Goal: Task Accomplishment & Management: Manage account settings

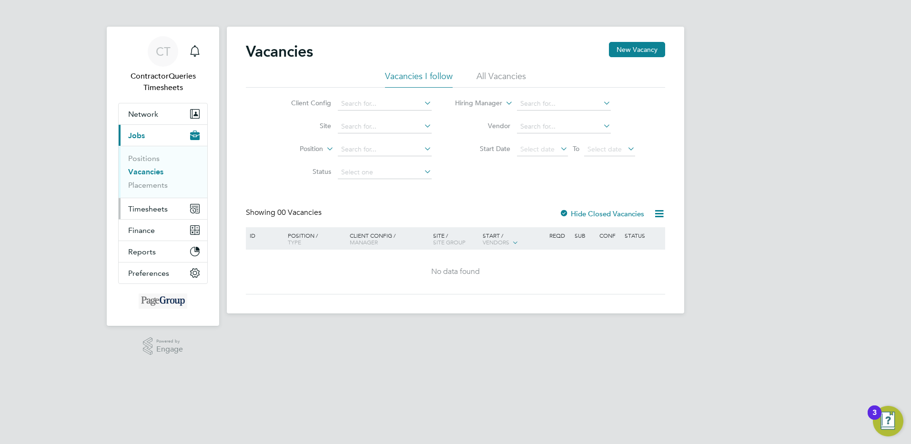
click at [152, 210] on span "Timesheets" at bounding box center [148, 208] width 40 height 9
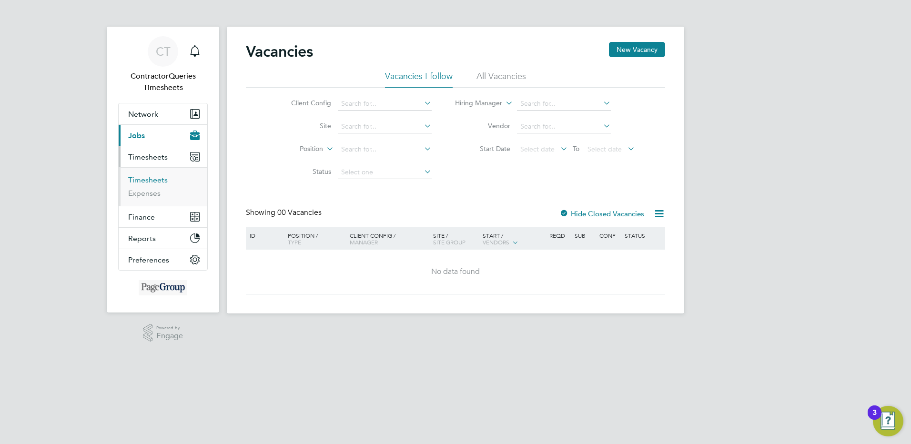
click at [163, 176] on link "Timesheets" at bounding box center [148, 179] width 40 height 9
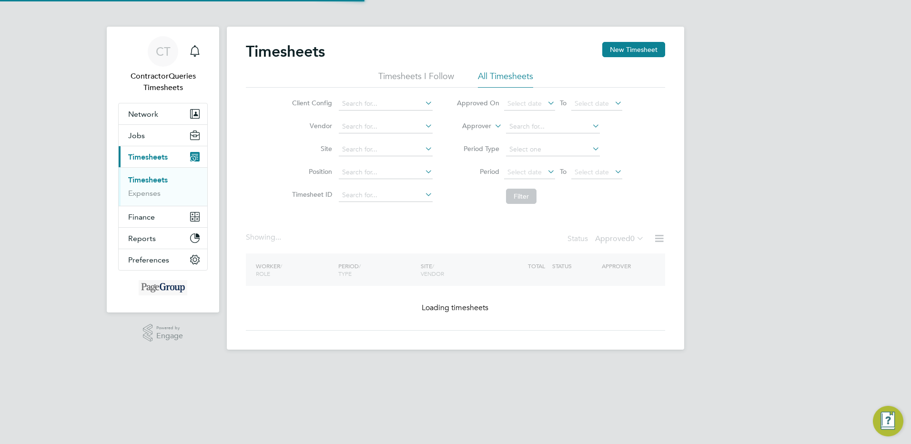
click at [503, 77] on li "All Timesheets" at bounding box center [505, 79] width 55 height 17
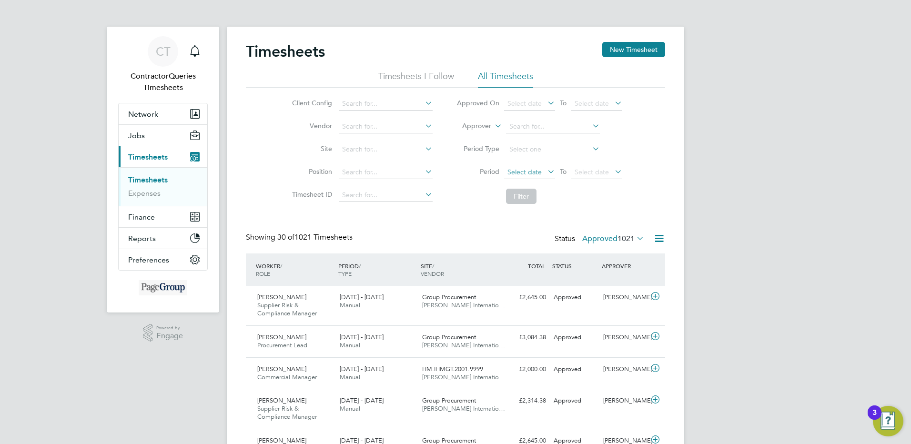
click at [538, 169] on span "Select date" at bounding box center [524, 172] width 34 height 9
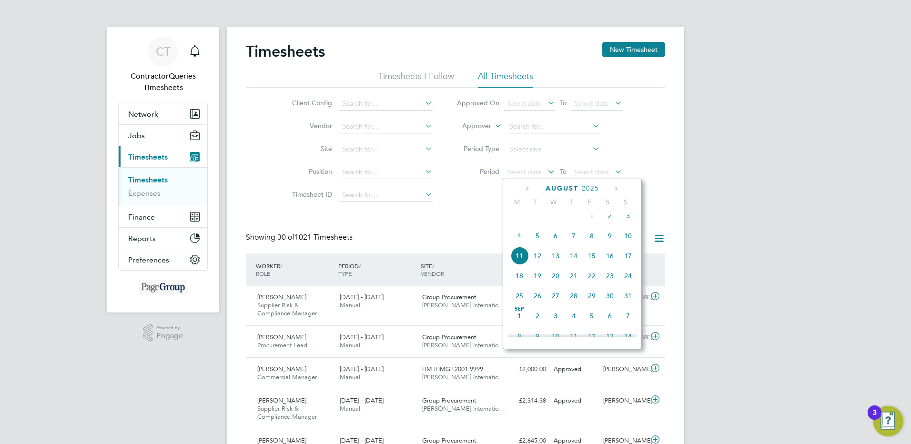
click at [526, 187] on icon at bounding box center [528, 189] width 9 height 10
click at [537, 305] on span "29" at bounding box center [537, 299] width 18 height 18
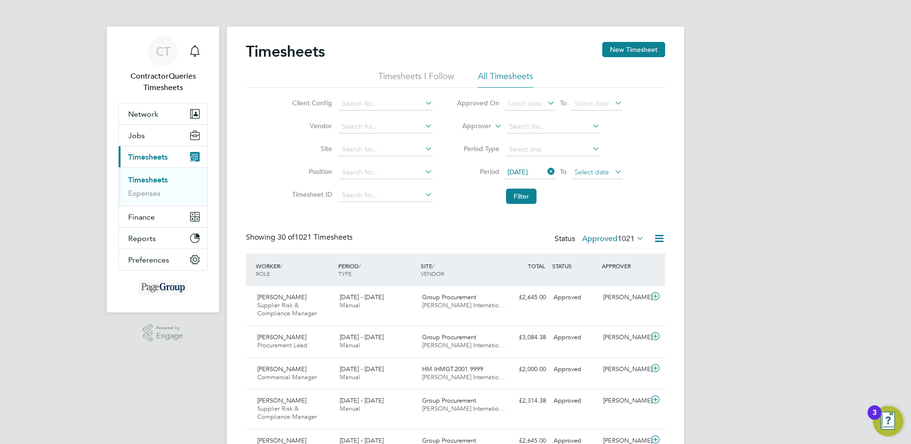
click at [599, 171] on span "Select date" at bounding box center [592, 172] width 34 height 9
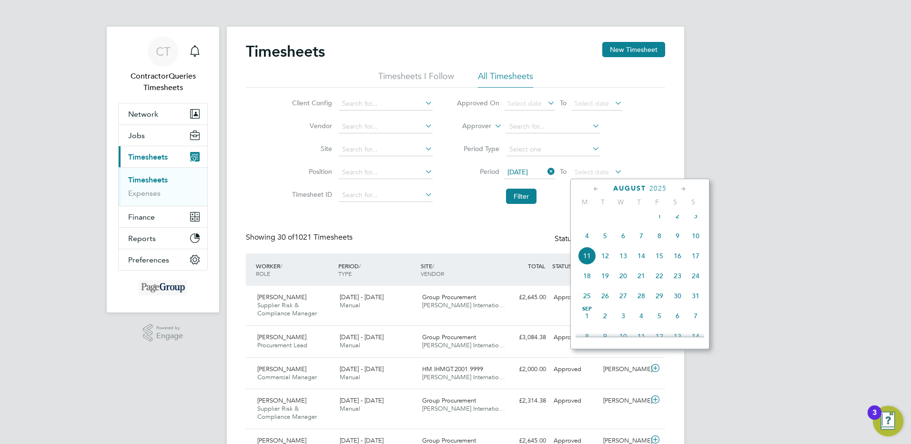
click at [587, 265] on span "11" at bounding box center [587, 256] width 18 height 18
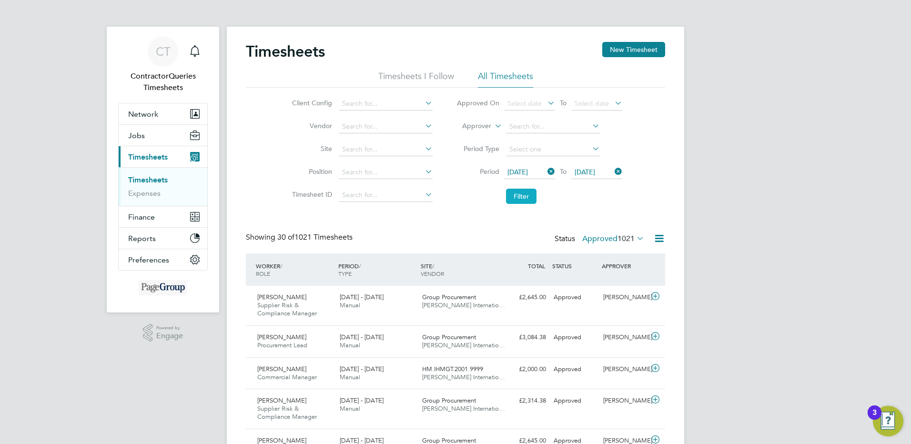
click at [523, 194] on button "Filter" at bounding box center [521, 196] width 30 height 15
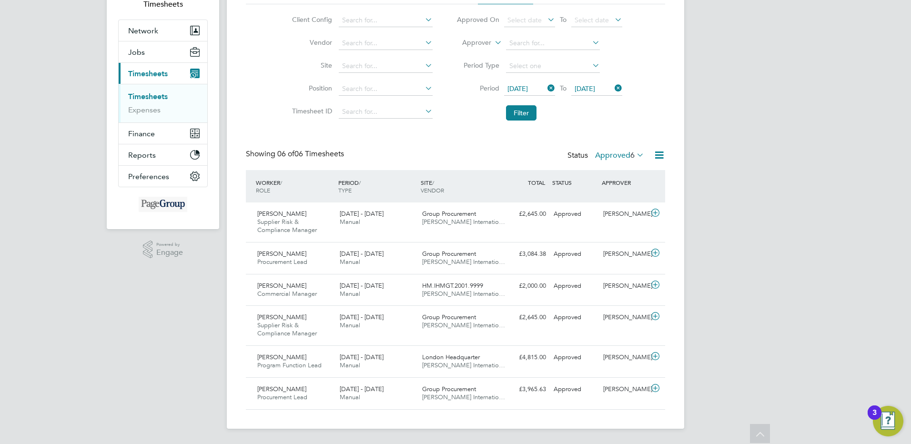
click at [528, 86] on span "[DATE]" at bounding box center [517, 88] width 20 height 9
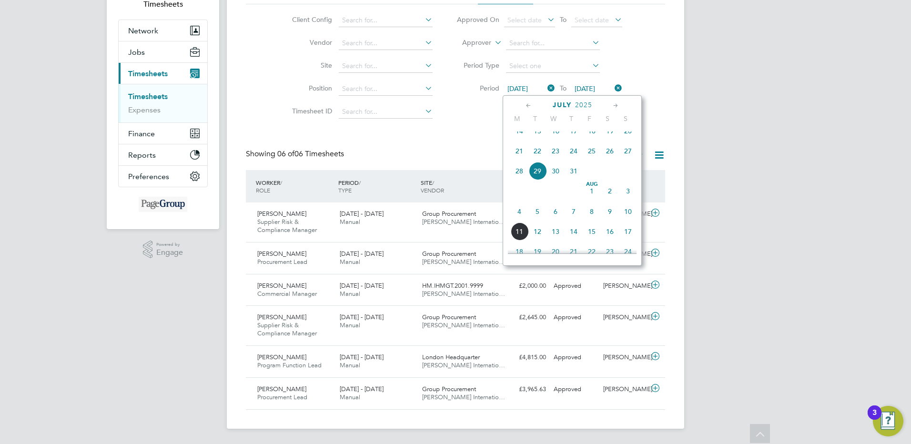
click at [538, 160] on span "22" at bounding box center [537, 151] width 18 height 18
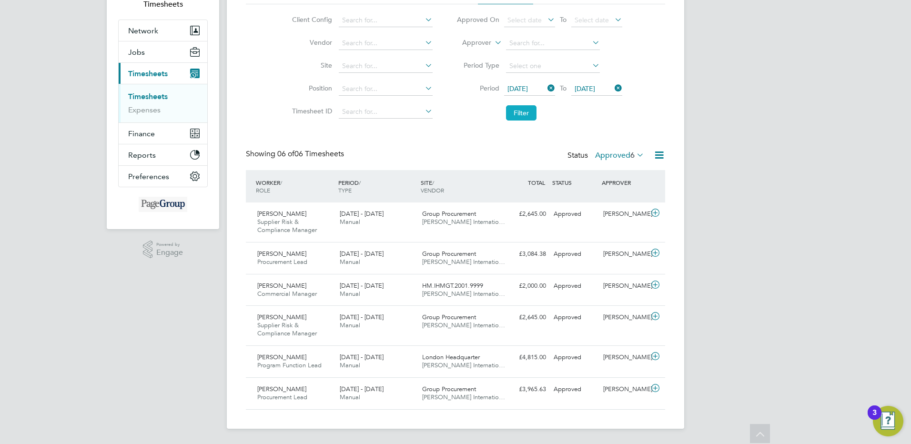
click at [524, 114] on button "Filter" at bounding box center [521, 112] width 30 height 15
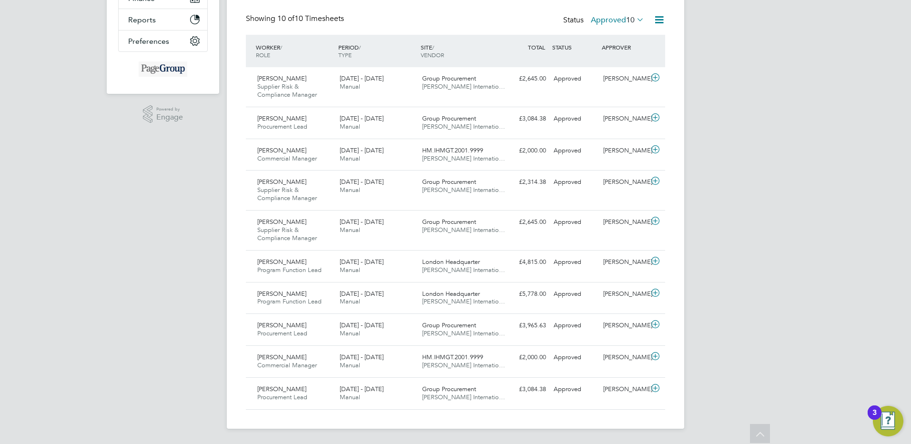
click at [655, 20] on icon at bounding box center [659, 20] width 12 height 12
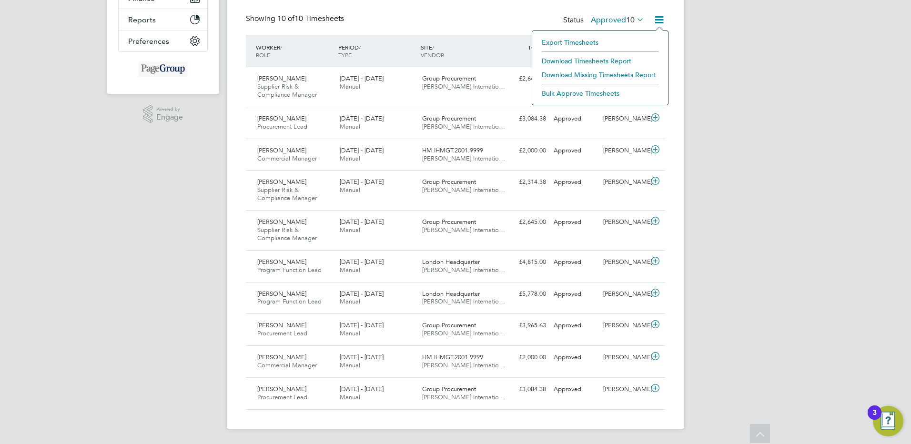
click at [635, 20] on icon at bounding box center [635, 19] width 0 height 13
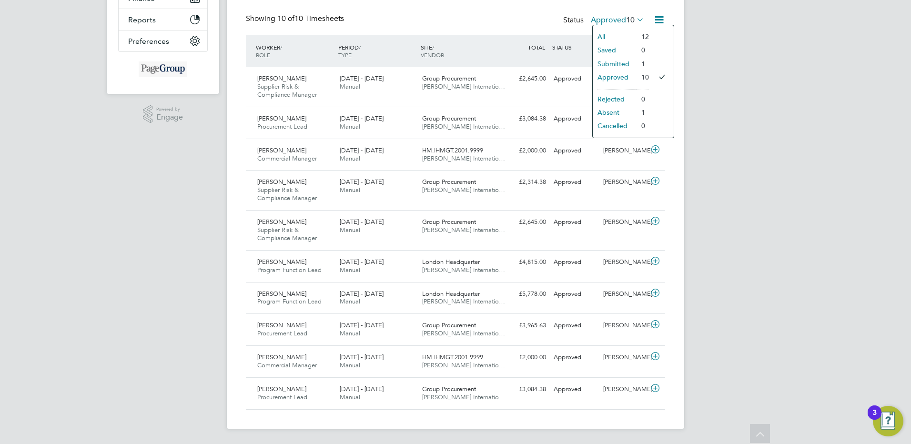
click at [628, 61] on li "Submitted" at bounding box center [615, 63] width 44 height 13
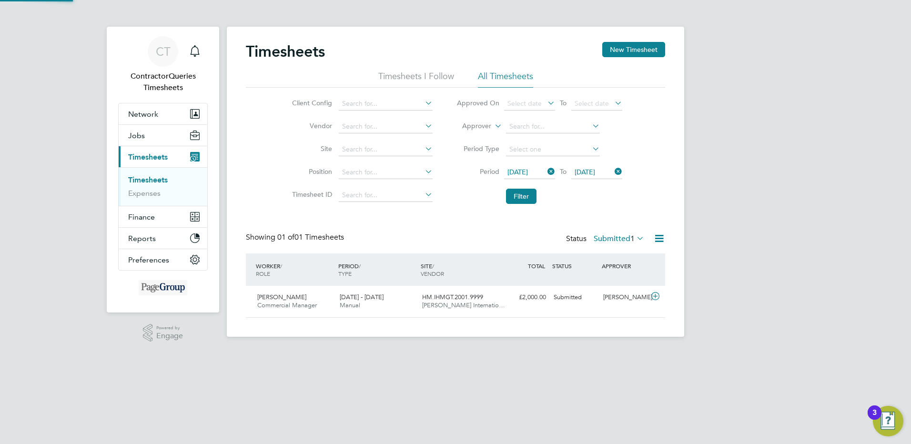
scroll to position [24, 83]
click at [615, 242] on label "Submitted 1" at bounding box center [619, 239] width 51 height 10
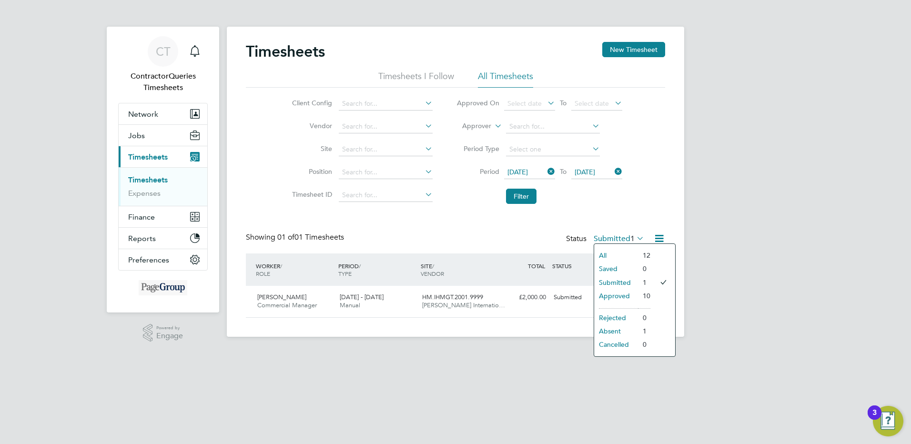
click at [620, 293] on li "Approved" at bounding box center [616, 295] width 44 height 13
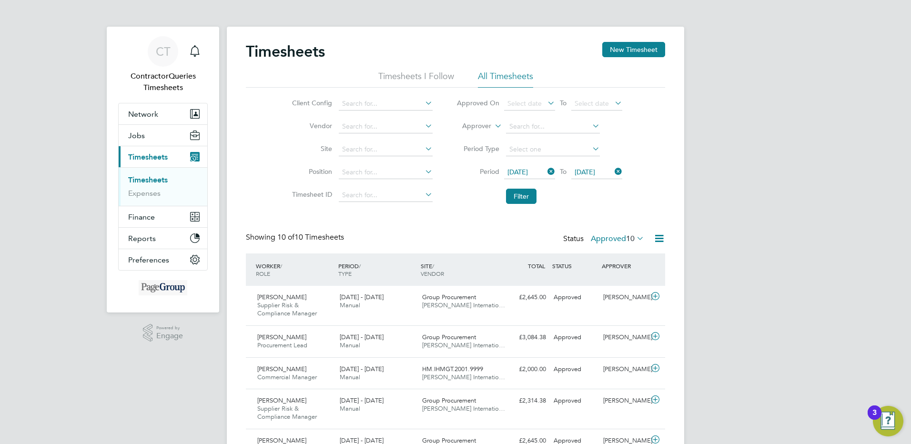
click at [662, 240] on icon at bounding box center [659, 239] width 12 height 12
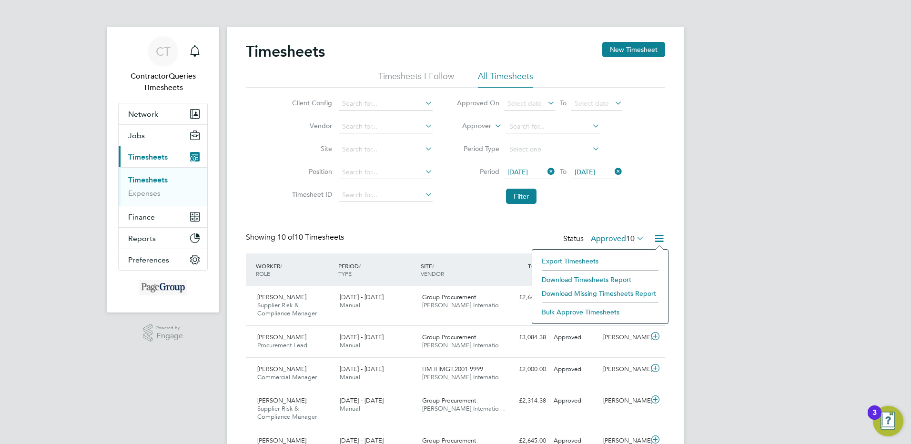
click at [596, 277] on li "Download Timesheets Report" at bounding box center [600, 279] width 126 height 13
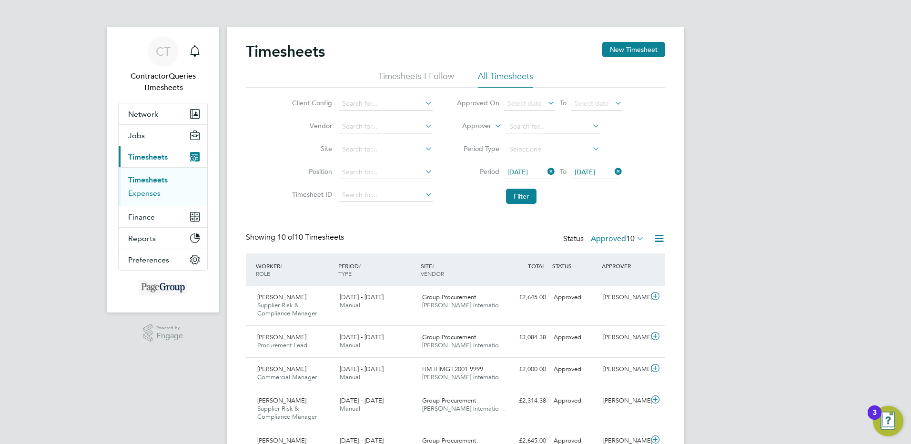
click at [151, 195] on link "Expenses" at bounding box center [144, 193] width 32 height 9
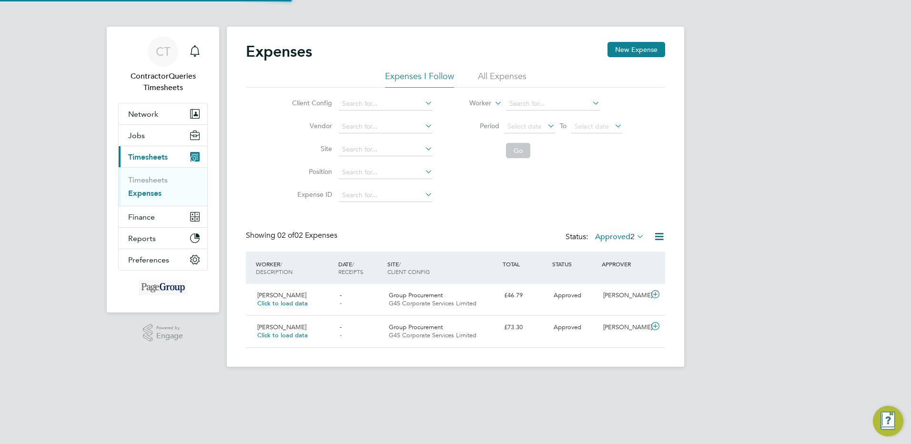
scroll to position [24, 116]
click at [504, 78] on li "All Expenses" at bounding box center [502, 79] width 49 height 17
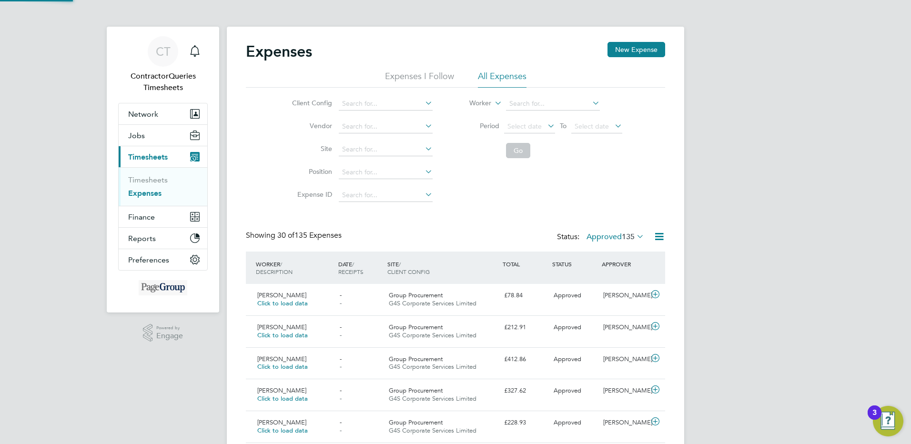
scroll to position [24, 83]
click at [525, 124] on span "Select date" at bounding box center [524, 126] width 34 height 9
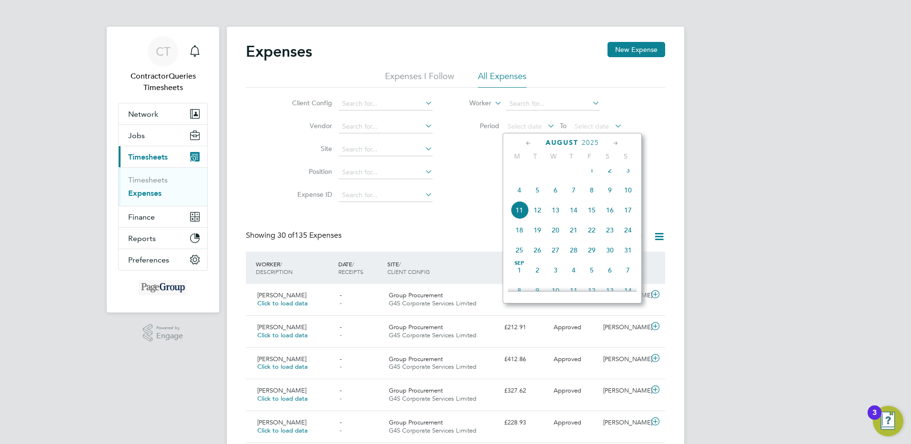
click at [528, 143] on icon at bounding box center [528, 143] width 9 height 10
click at [521, 241] on span "21" at bounding box center [519, 233] width 18 height 18
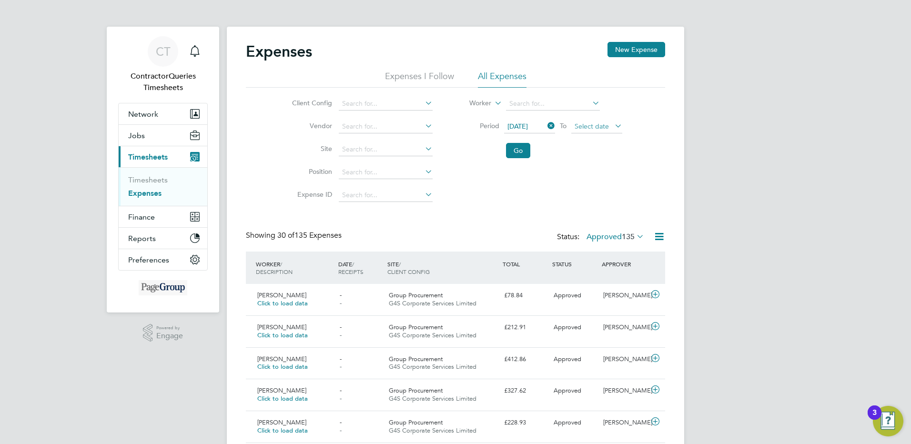
click at [597, 127] on span "Select date" at bounding box center [592, 126] width 34 height 9
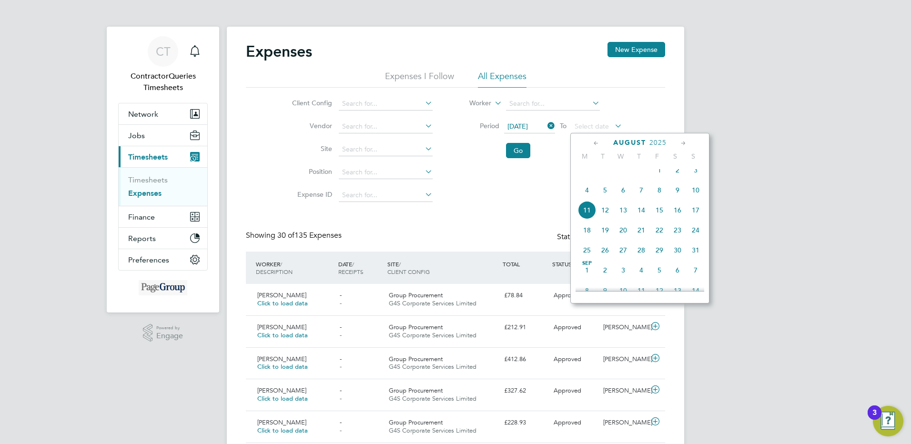
click at [586, 214] on span "11" at bounding box center [587, 210] width 18 height 18
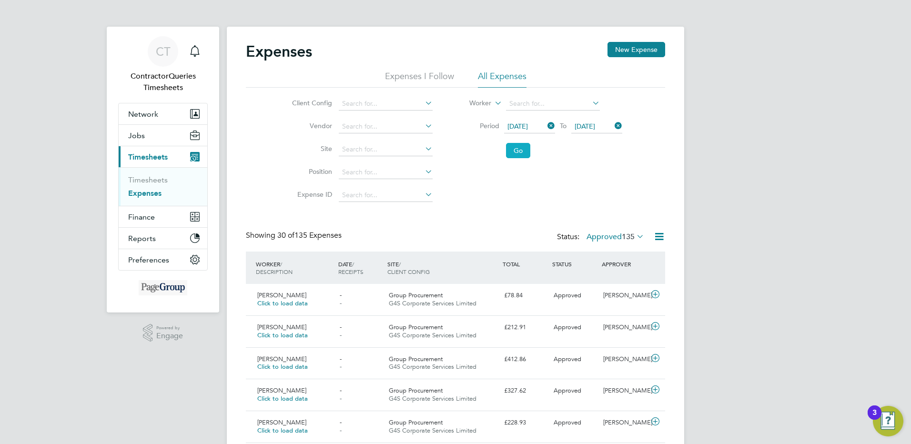
click at [519, 150] on button "Go" at bounding box center [518, 150] width 24 height 15
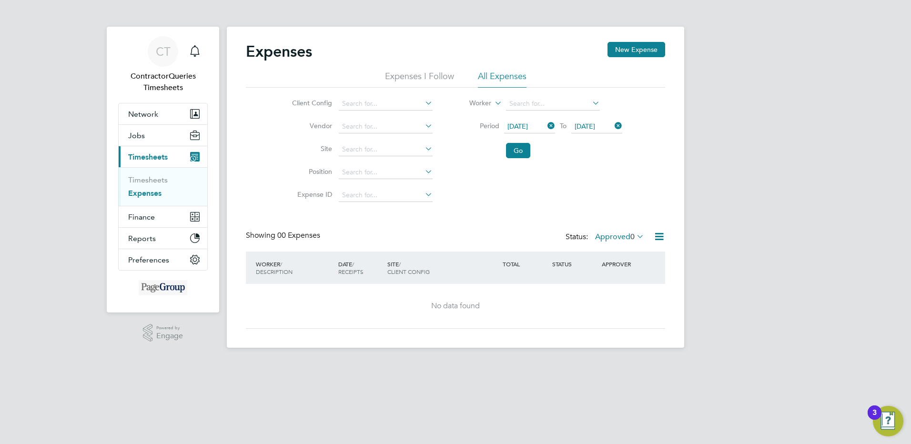
click at [630, 237] on span "0" at bounding box center [632, 237] width 4 height 10
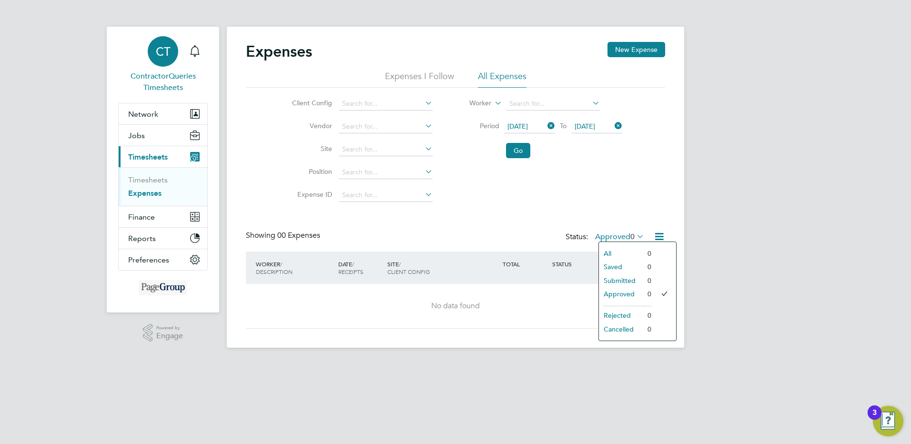
click at [168, 57] on span "CT" at bounding box center [163, 51] width 15 height 12
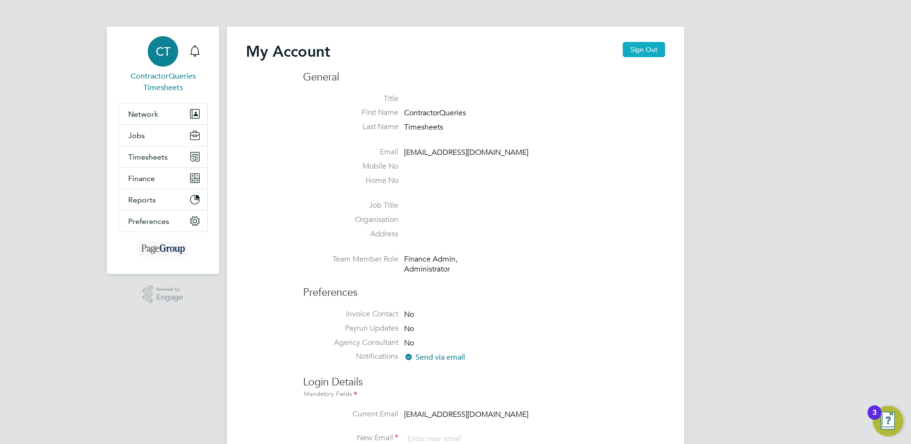
click at [646, 50] on button "Sign Out" at bounding box center [644, 49] width 42 height 15
